Goal: Check status

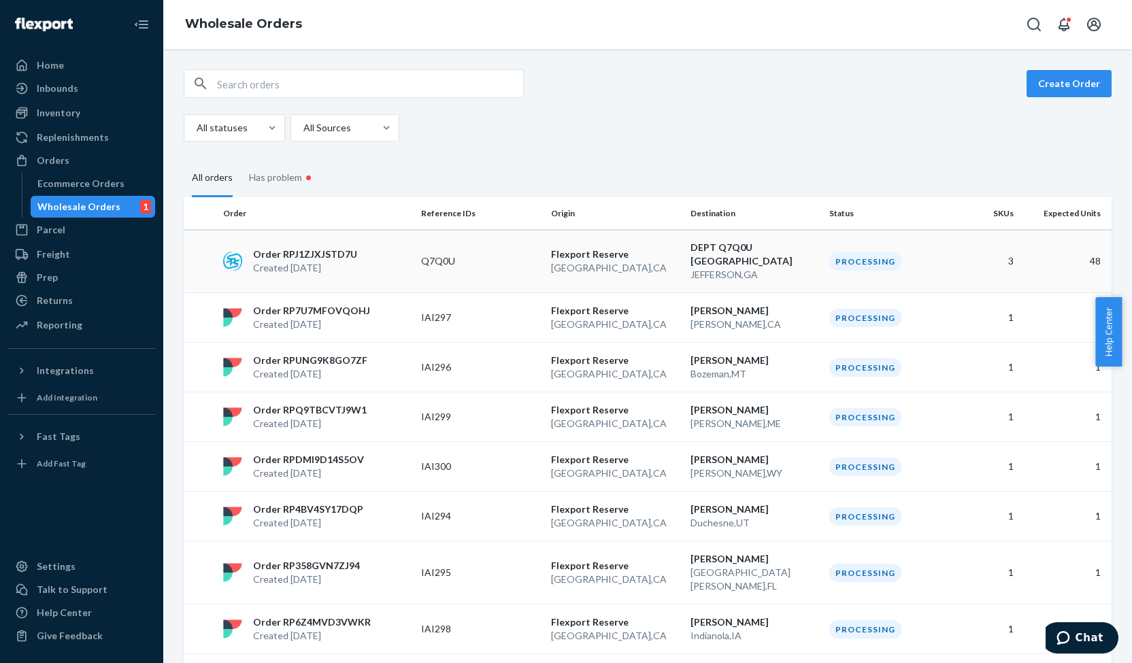
click at [313, 264] on p "Created [DATE]" at bounding box center [305, 268] width 104 height 14
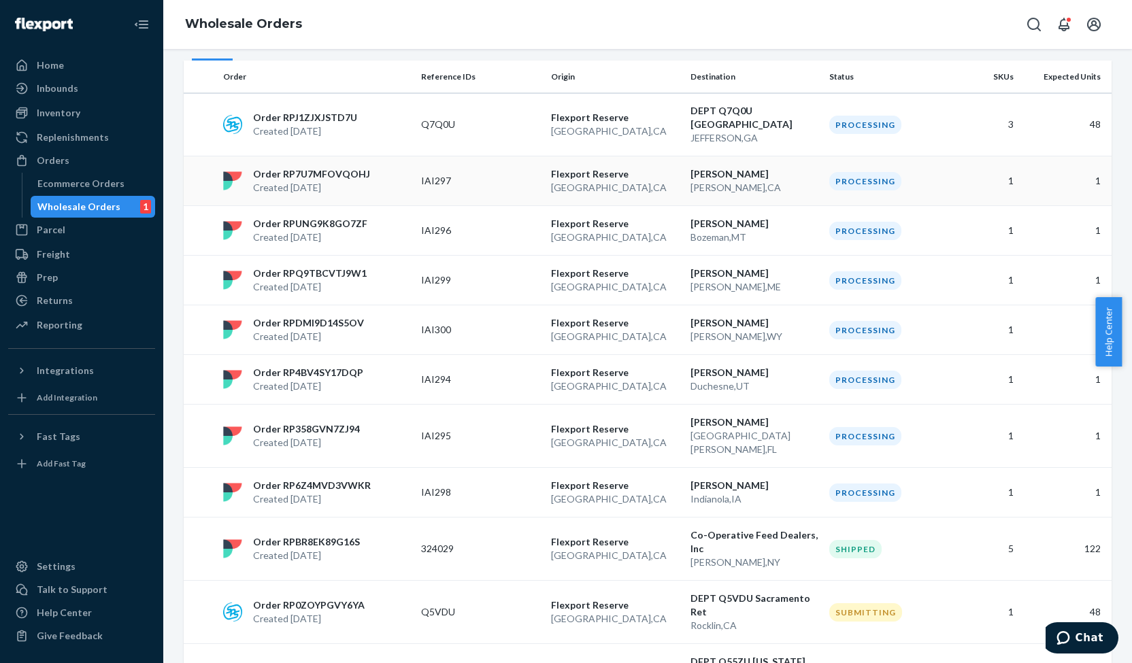
scroll to position [137, 0]
click at [593, 376] on p "Flexport Reserve" at bounding box center [615, 372] width 129 height 14
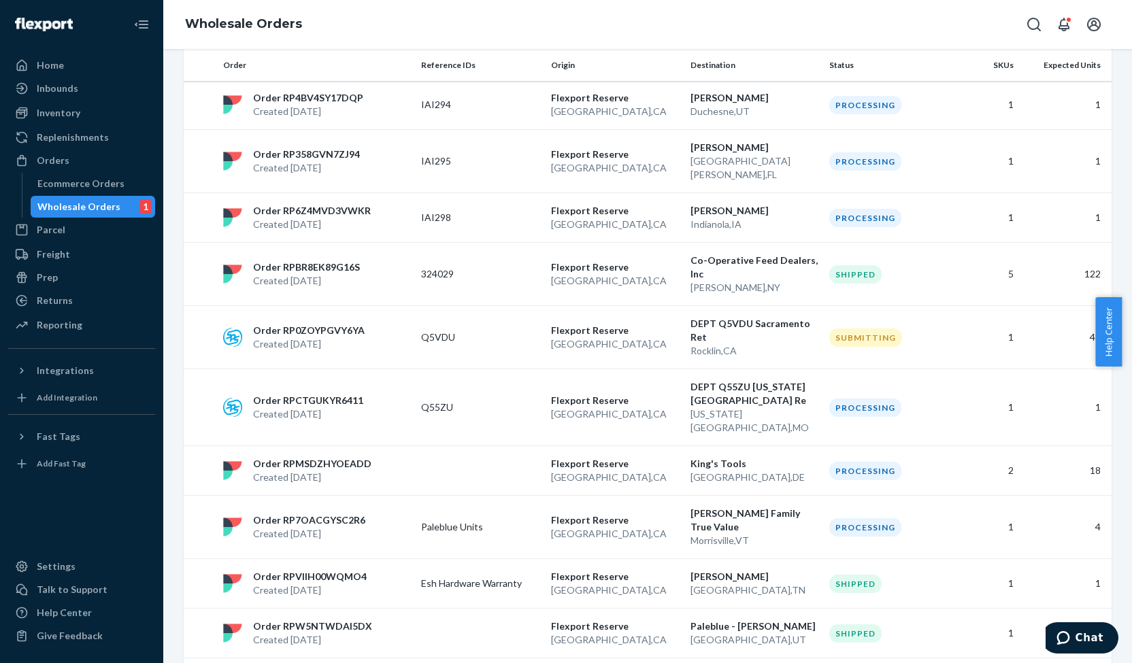
scroll to position [412, 0]
click at [327, 323] on p "Order RP0ZOYPGVY6YA" at bounding box center [309, 330] width 112 height 14
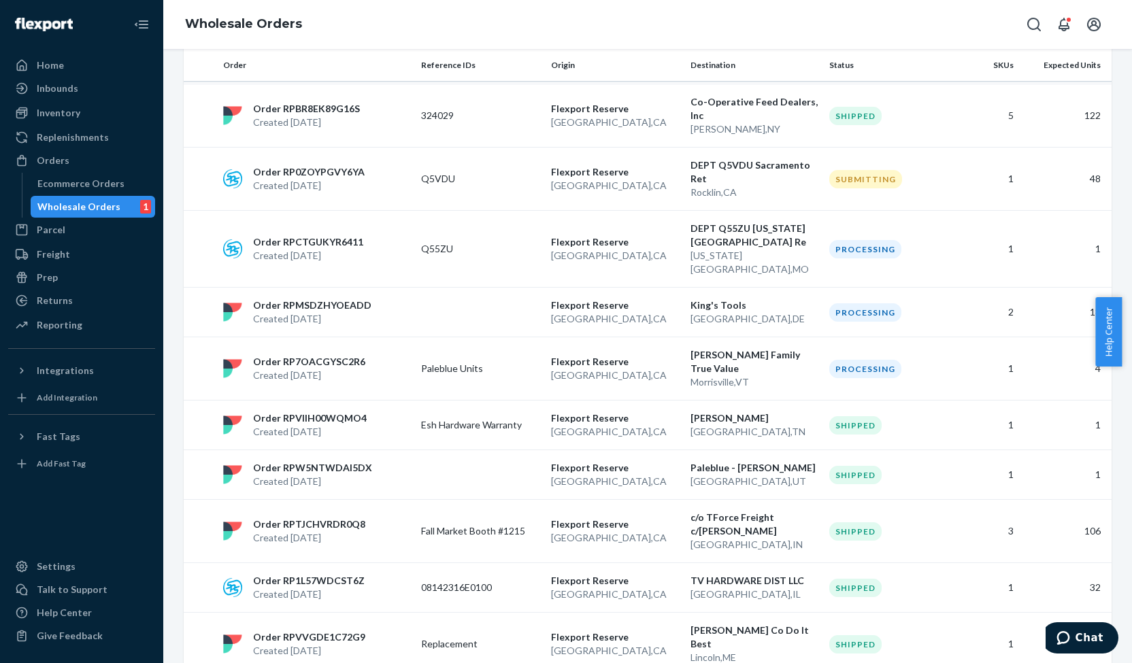
scroll to position [569, 0]
click at [595, 356] on p "Flexport Reserve" at bounding box center [615, 363] width 129 height 14
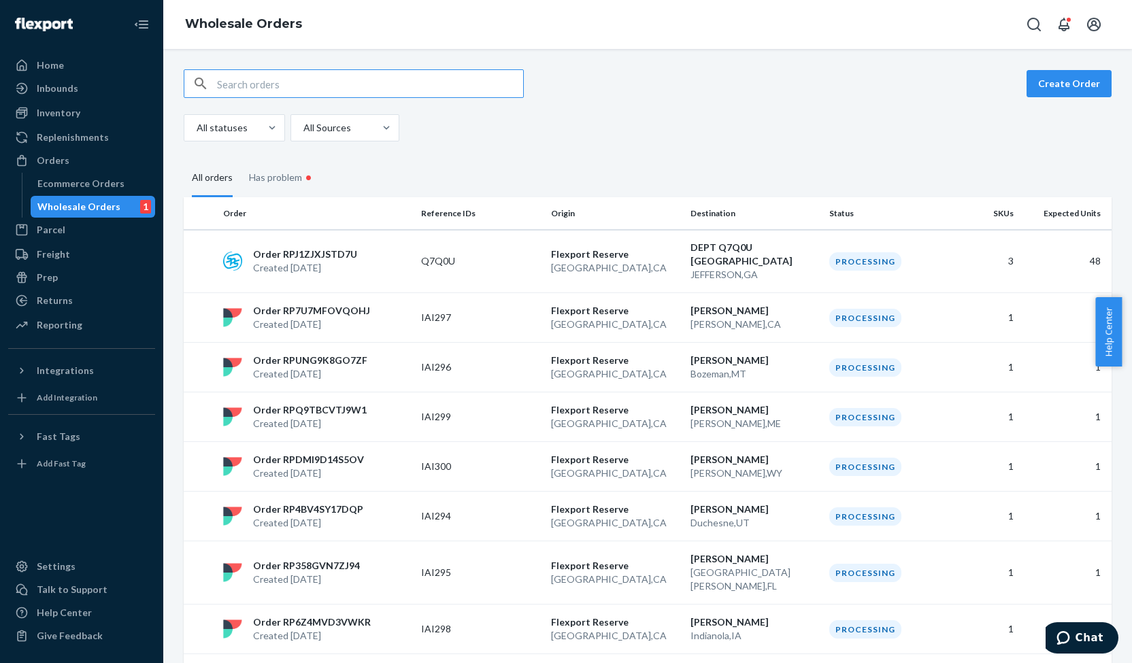
click at [370, 80] on input "text" at bounding box center [370, 83] width 306 height 27
paste input "RPQZO147010C5"
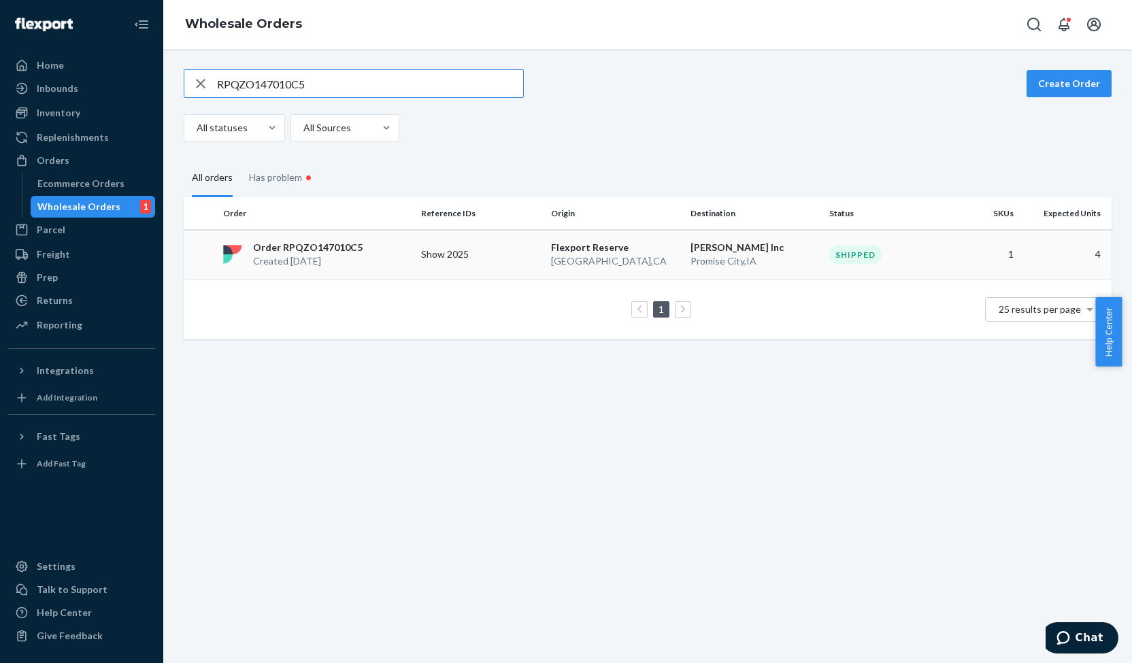
type input "RPQZO147010C5"
click at [569, 254] on p "[GEOGRAPHIC_DATA] , [GEOGRAPHIC_DATA]" at bounding box center [615, 261] width 129 height 14
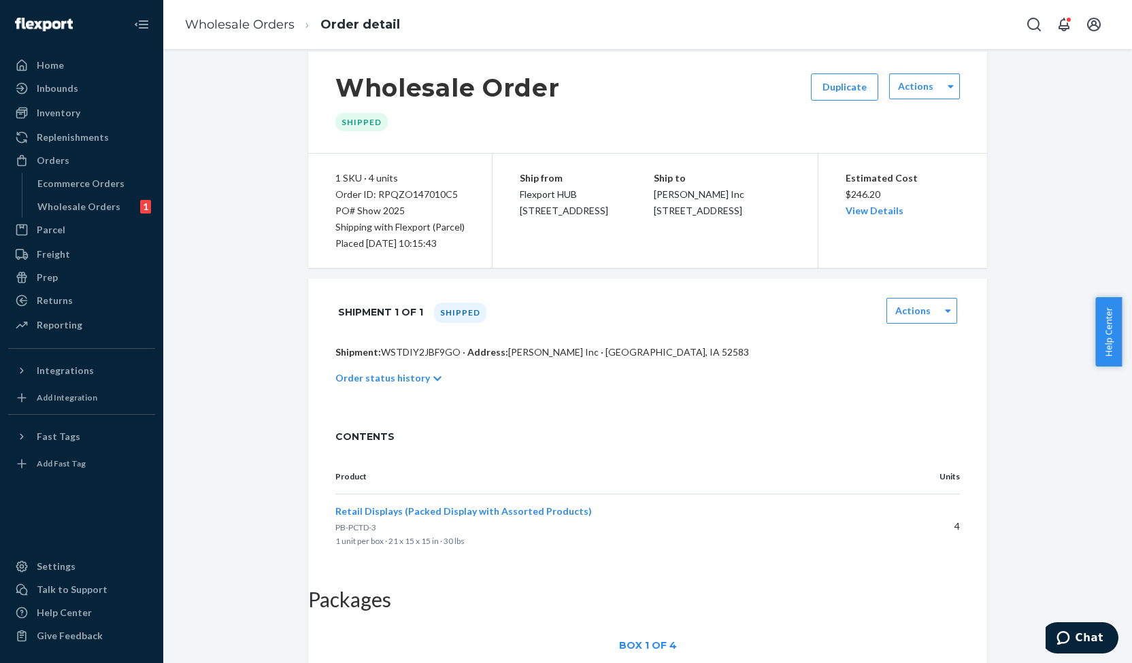
scroll to position [18, 0]
